Goal: Navigation & Orientation: Find specific page/section

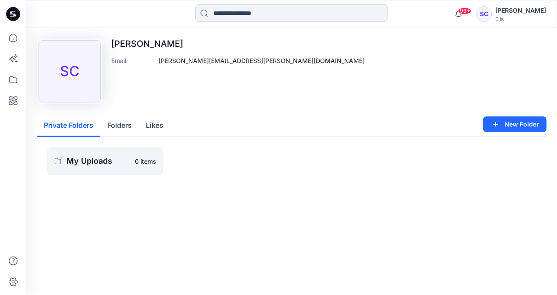
click at [394, 103] on div "Upload Image SC [PERSON_NAME] Email : [PERSON_NAME][EMAIL_ADDRESS][PERSON_NAME]…" at bounding box center [292, 72] width 510 height 66
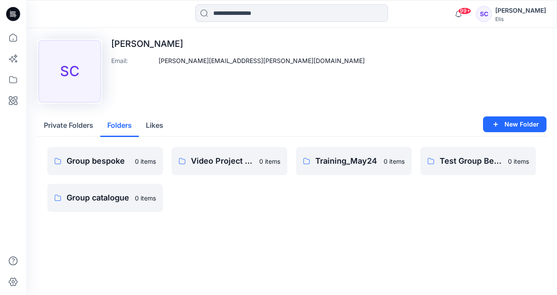
click at [127, 126] on button "Folders" at bounding box center [119, 126] width 39 height 22
click at [86, 193] on p "Group catalogue" at bounding box center [104, 198] width 75 height 12
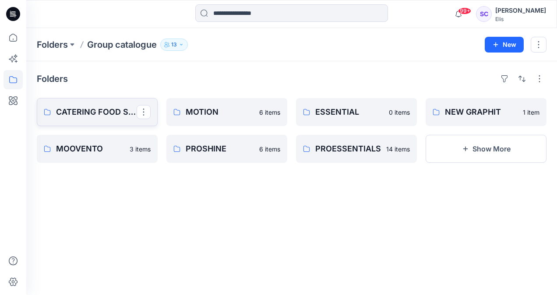
click at [83, 111] on p "CATERING FOOD SERVICE" at bounding box center [96, 112] width 81 height 12
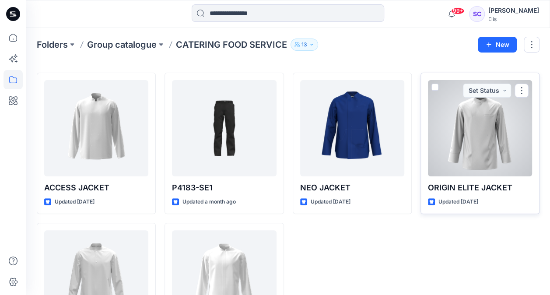
scroll to position [44, 0]
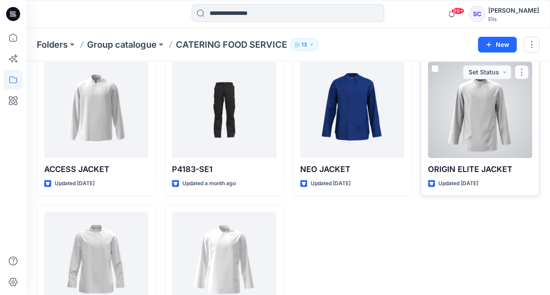
click at [479, 166] on p "ORIGIN ELITE JACKET" at bounding box center [480, 169] width 104 height 12
click at [484, 132] on div at bounding box center [480, 110] width 104 height 96
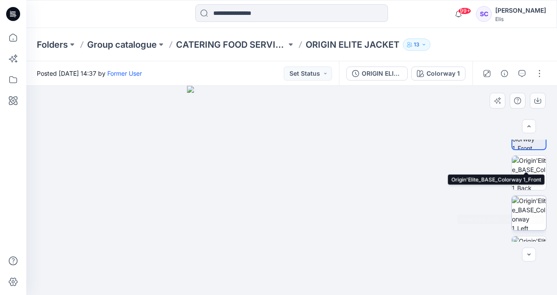
scroll to position [94, 0]
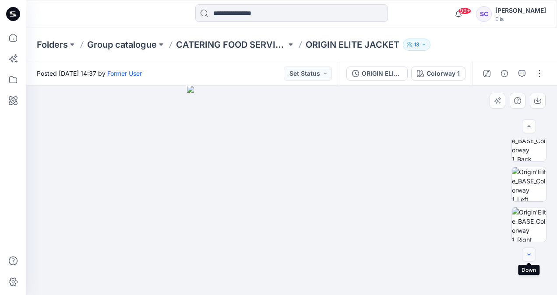
click at [526, 256] on icon "button" at bounding box center [528, 254] width 7 height 7
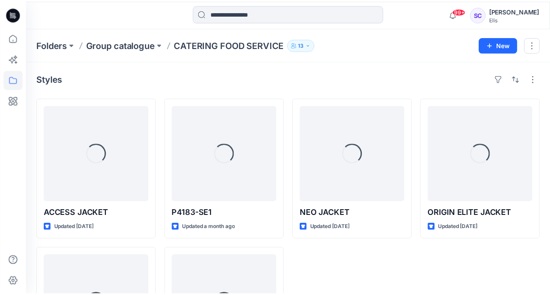
scroll to position [44, 0]
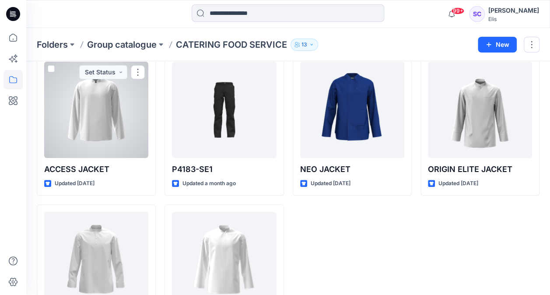
click at [75, 121] on div at bounding box center [96, 110] width 104 height 96
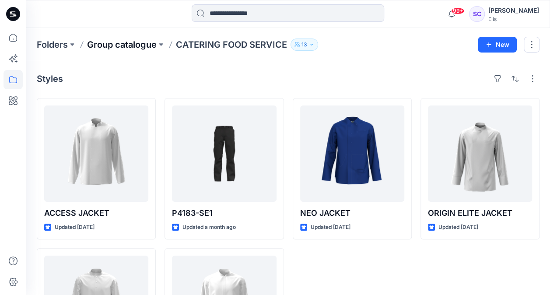
click at [117, 47] on p "Group catalogue" at bounding box center [122, 45] width 70 height 12
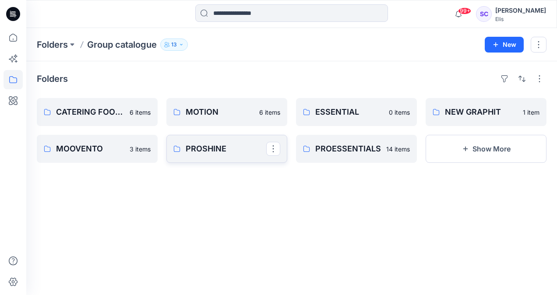
click at [198, 143] on p "PROSHINE" at bounding box center [226, 149] width 81 height 12
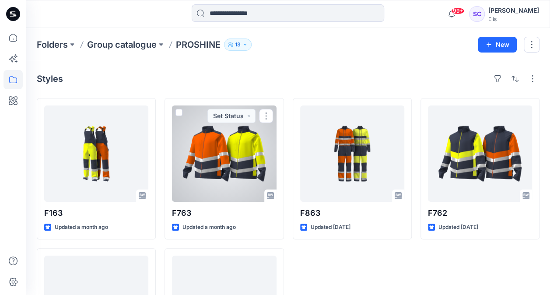
click at [246, 157] on div at bounding box center [224, 154] width 104 height 96
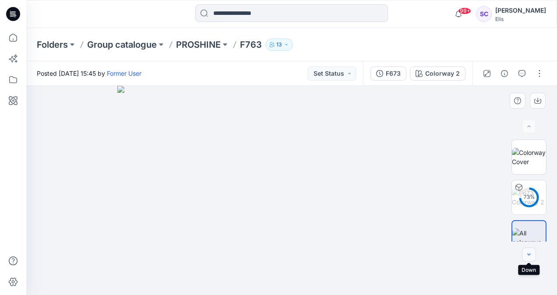
click at [526, 258] on icon "button" at bounding box center [528, 254] width 7 height 7
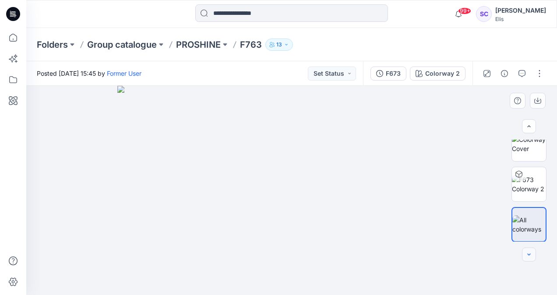
click at [529, 253] on icon "button" at bounding box center [528, 254] width 7 height 7
click at [529, 181] on img at bounding box center [529, 184] width 34 height 18
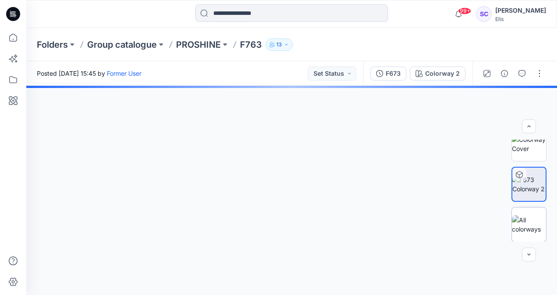
click at [521, 219] on img at bounding box center [529, 224] width 34 height 18
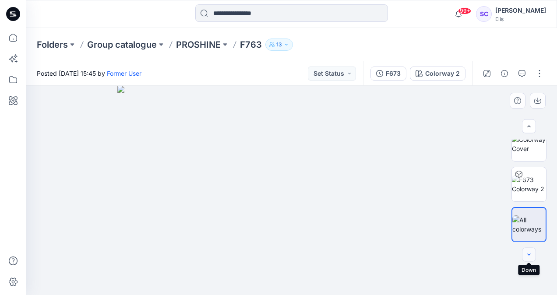
click at [529, 255] on icon "button" at bounding box center [528, 254] width 7 height 7
click at [529, 128] on icon "button" at bounding box center [528, 126] width 7 height 7
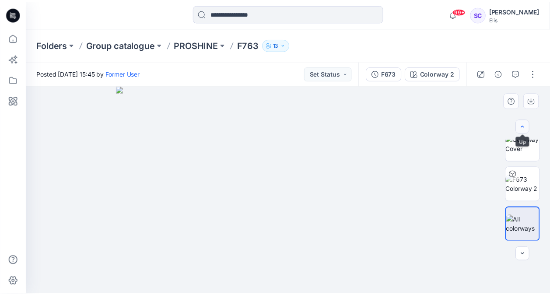
scroll to position [0, 0]
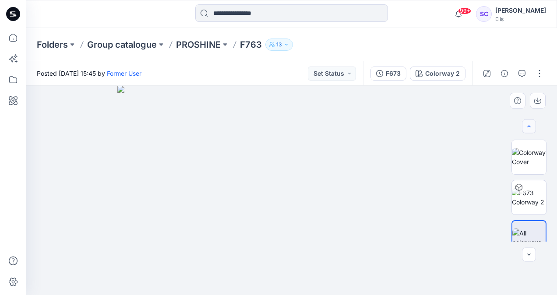
click at [529, 128] on div at bounding box center [529, 127] width 14 height 14
click at [529, 195] on img at bounding box center [529, 197] width 34 height 18
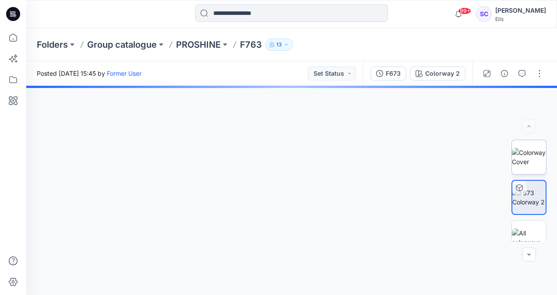
click at [529, 159] on img at bounding box center [529, 157] width 34 height 18
